Goal: Information Seeking & Learning: Learn about a topic

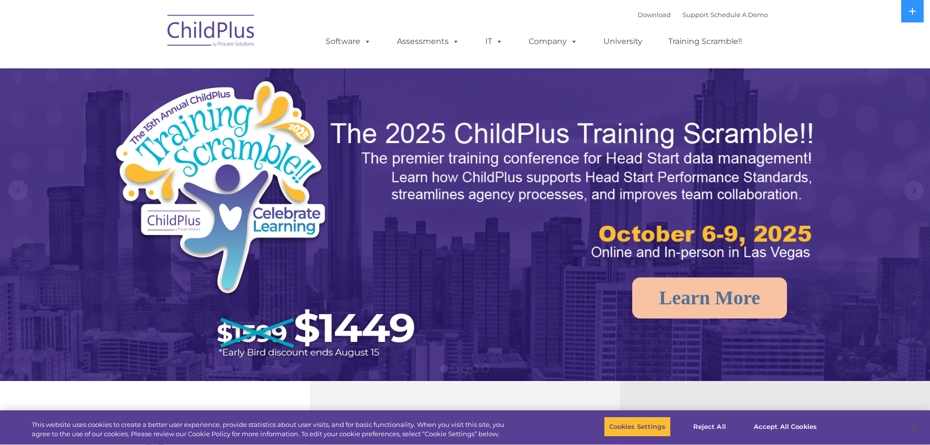
click at [619, 40] on link "University" at bounding box center [623, 42] width 59 height 20
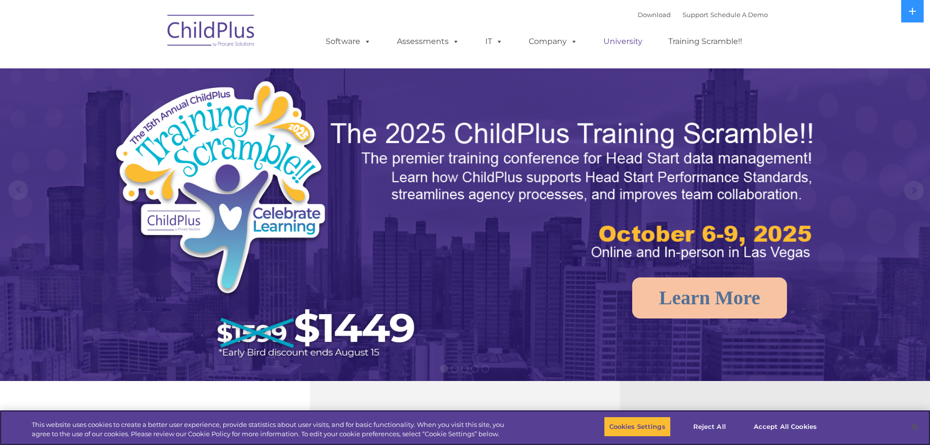
select select "MEDIUM"
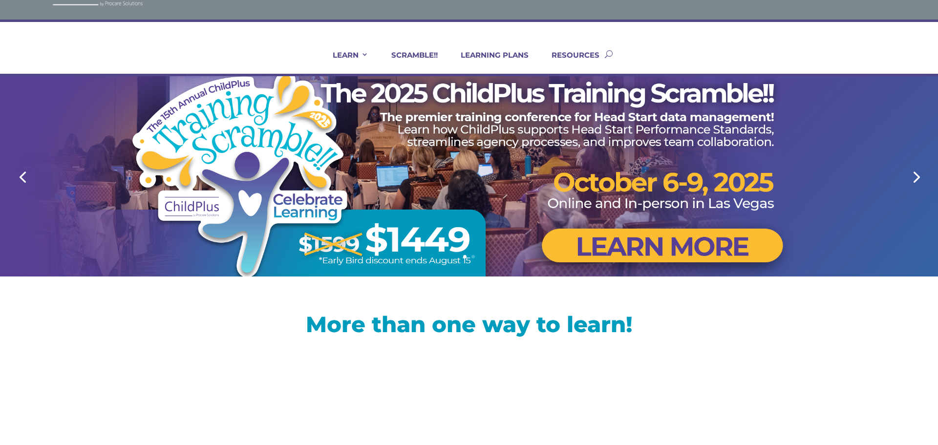
scroll to position [39, 0]
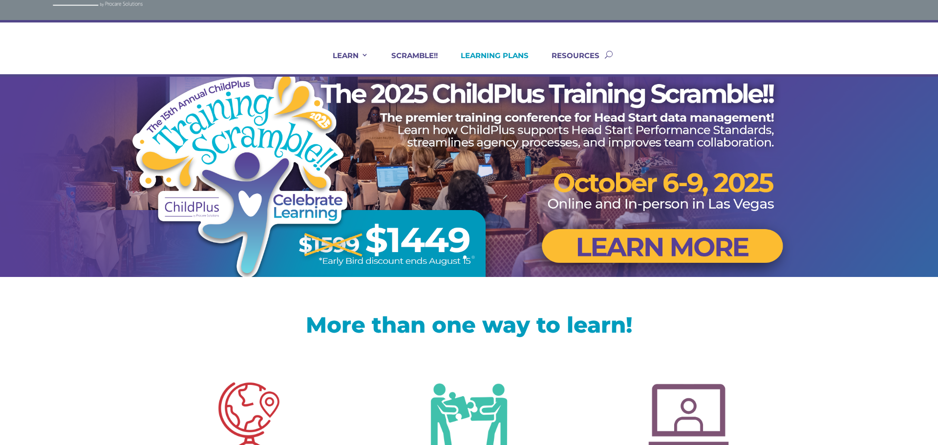
click at [499, 55] on link "LEARNING PLANS" at bounding box center [488, 62] width 80 height 23
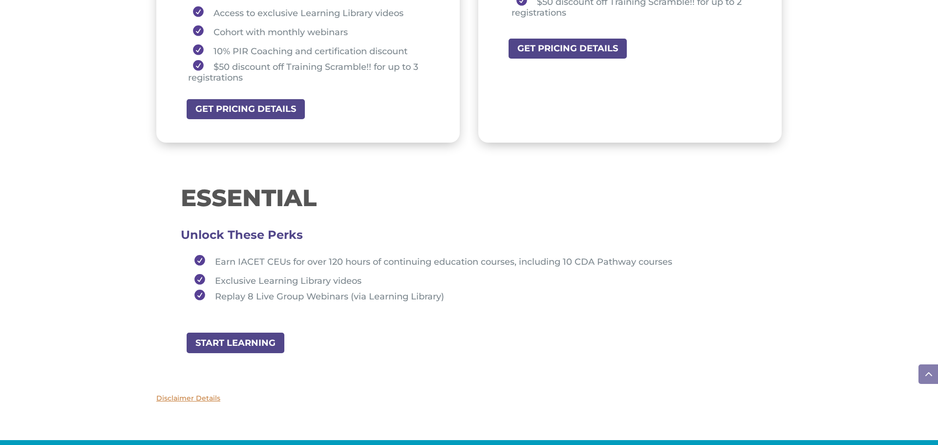
scroll to position [1016, 0]
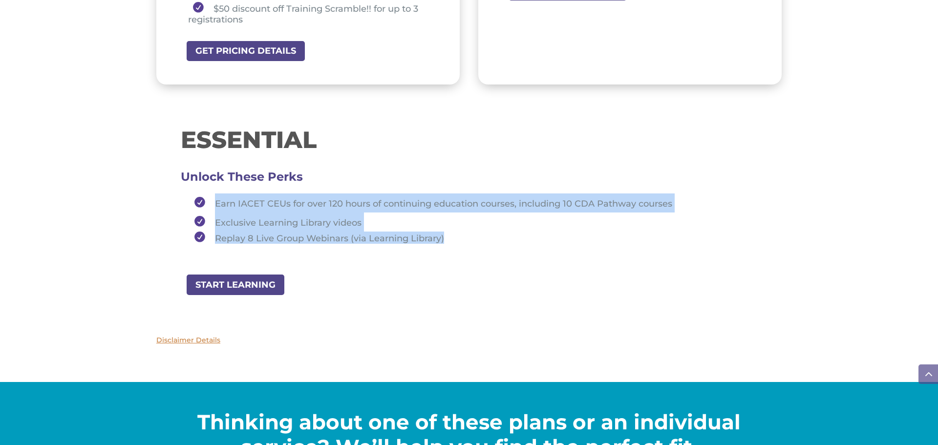
drag, startPoint x: 463, startPoint y: 245, endPoint x: 211, endPoint y: 205, distance: 256.1
click at [211, 205] on ul "Earn IACET CEUs for over 120 hours of continuing education courses, including 1…" at bounding box center [469, 222] width 576 height 59
copy ul "Earn IACET CEUs for over 120 hours of continuing education courses, including 1…"
